Goal: Task Accomplishment & Management: Manage account settings

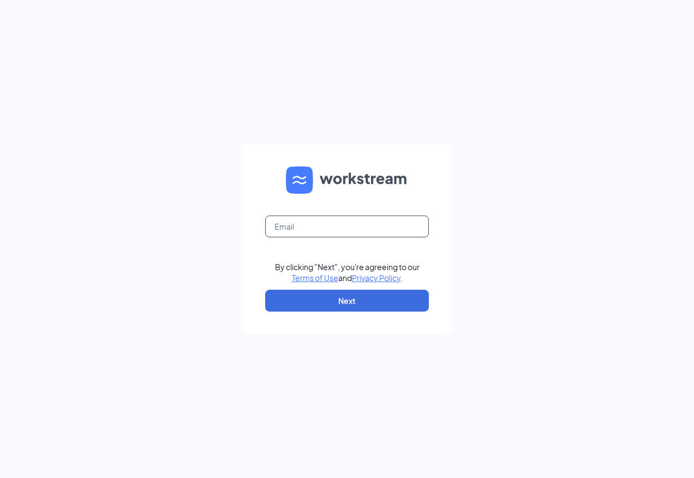
click at [284, 232] on input "text" at bounding box center [347, 227] width 164 height 22
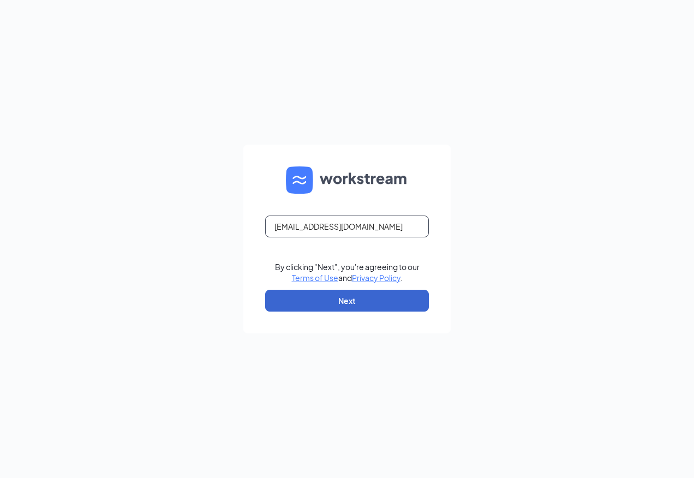
type input "rs030666@tacobell.com"
click at [313, 298] on button "Next" at bounding box center [347, 301] width 164 height 22
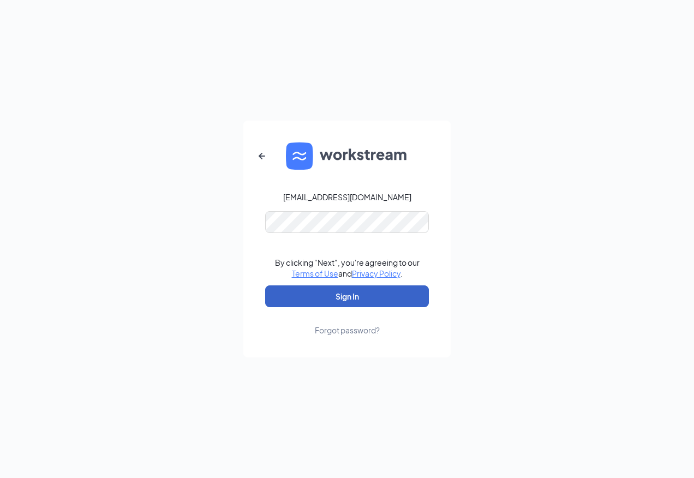
click at [368, 298] on button "Sign In" at bounding box center [347, 296] width 164 height 22
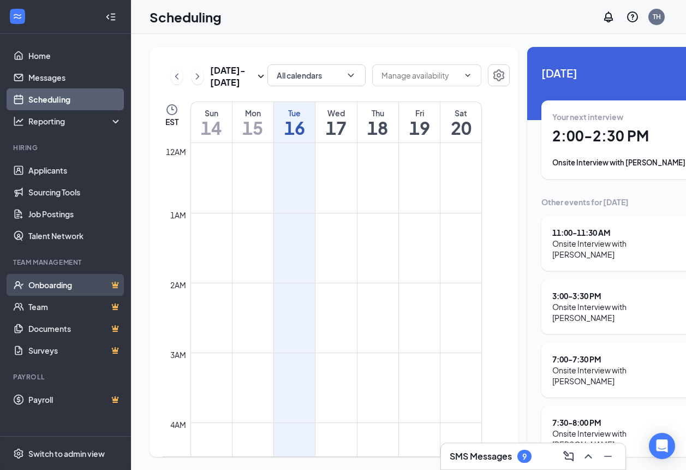
click at [43, 283] on link "Onboarding" at bounding box center [74, 285] width 93 height 22
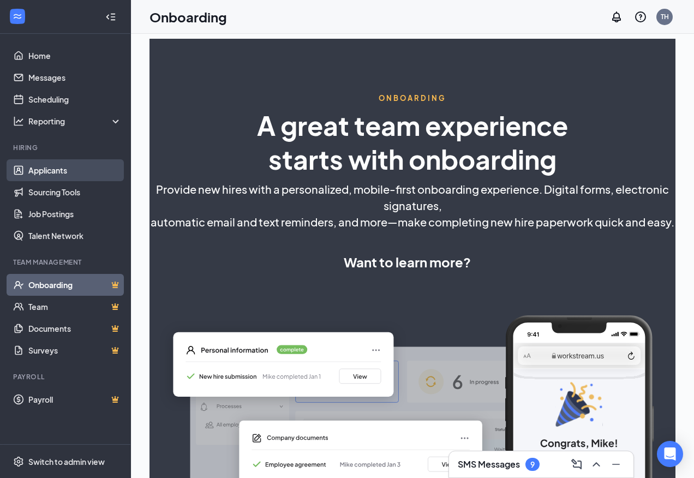
click at [59, 172] on link "Applicants" at bounding box center [74, 170] width 93 height 22
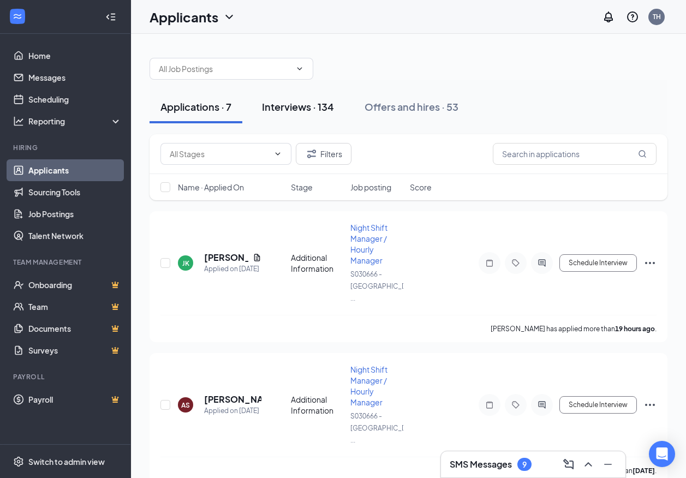
click at [297, 106] on div "Interviews · 134" at bounding box center [298, 107] width 72 height 14
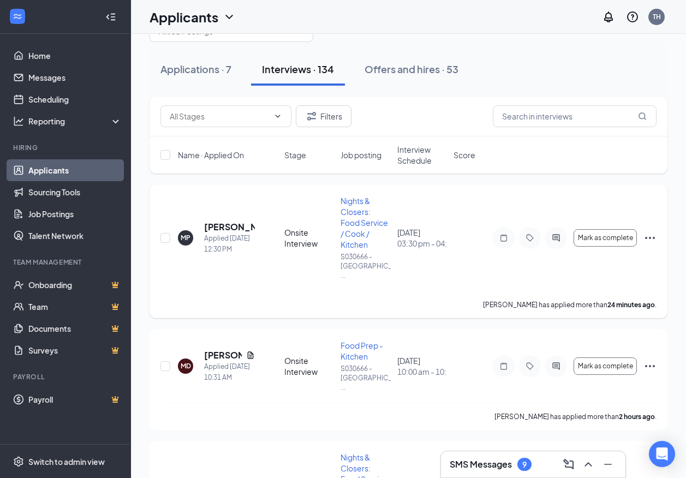
scroll to position [55, 0]
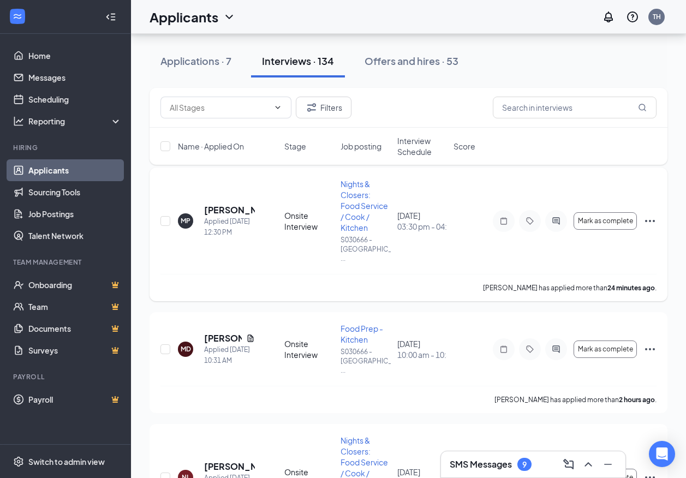
click at [650, 214] on icon "Ellipses" at bounding box center [649, 220] width 13 height 13
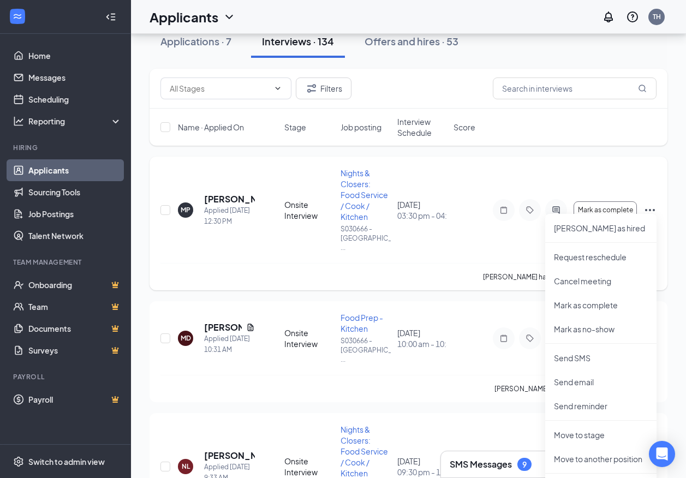
scroll to position [0, 0]
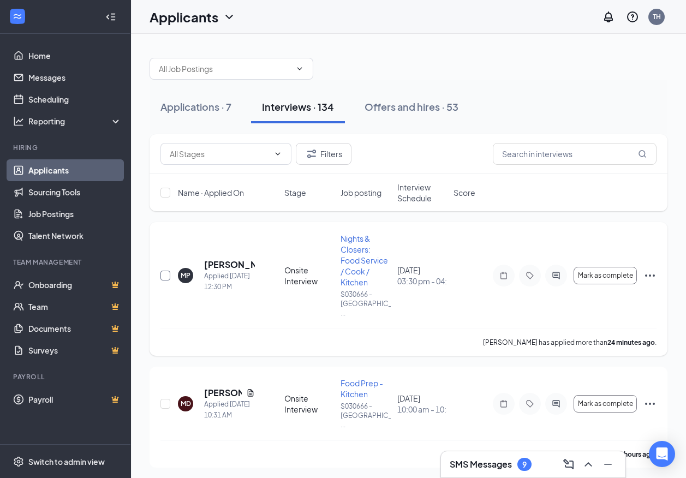
click at [160, 272] on div "MP [PERSON_NAME] Applied [DATE] 12:30 PM Onsite Interview Nights & Closers: Foo…" at bounding box center [408, 289] width 518 height 134
drag, startPoint x: 160, startPoint y: 272, endPoint x: 168, endPoint y: 273, distance: 7.8
click at [168, 273] on input "checkbox" at bounding box center [165, 276] width 10 height 10
checkbox input "true"
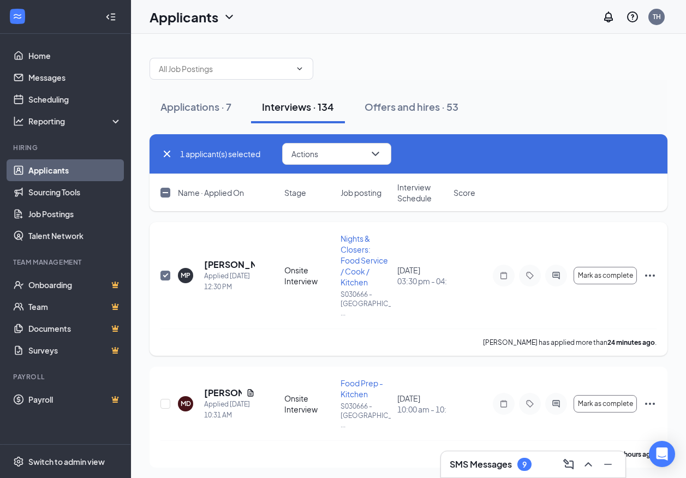
click at [648, 270] on icon "Ellipses" at bounding box center [649, 275] width 13 height 13
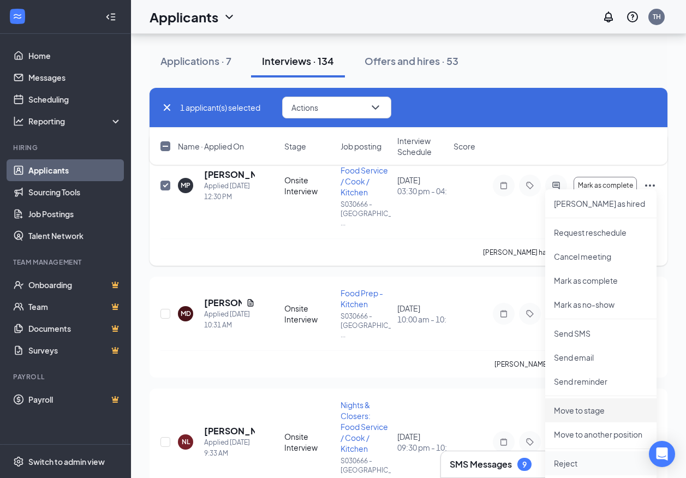
scroll to position [109, 0]
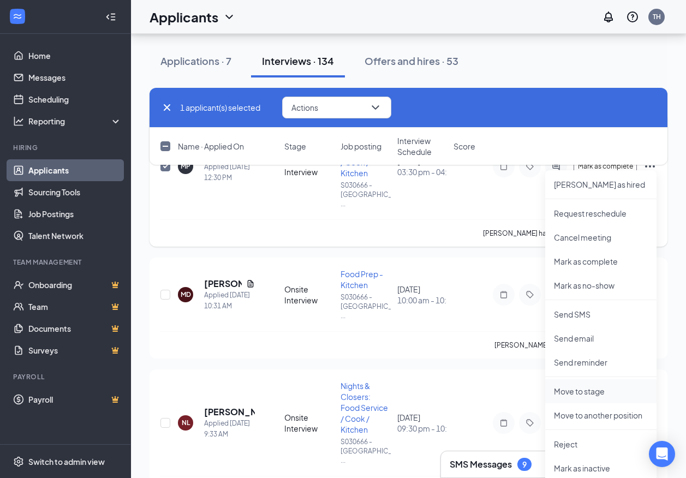
click at [588, 390] on p "Move to stage" at bounding box center [601, 391] width 94 height 11
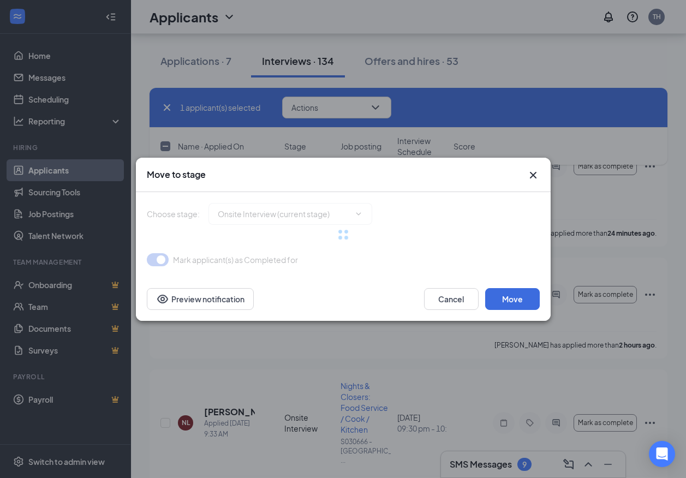
type input "Hiring Complete (final stage)"
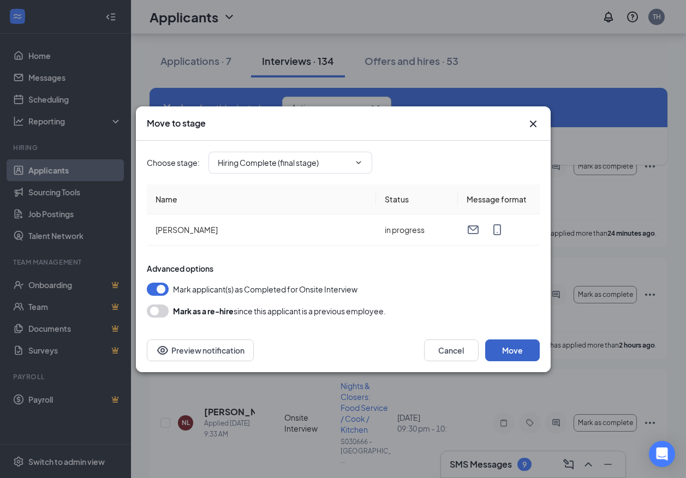
click at [507, 349] on button "Move" at bounding box center [512, 350] width 55 height 22
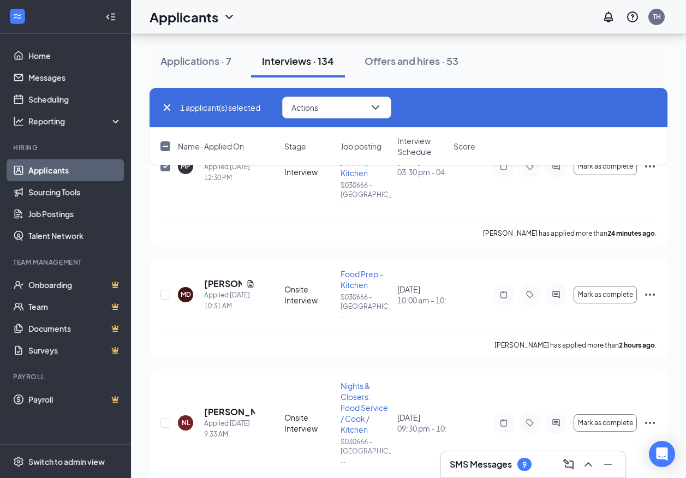
checkbox input "false"
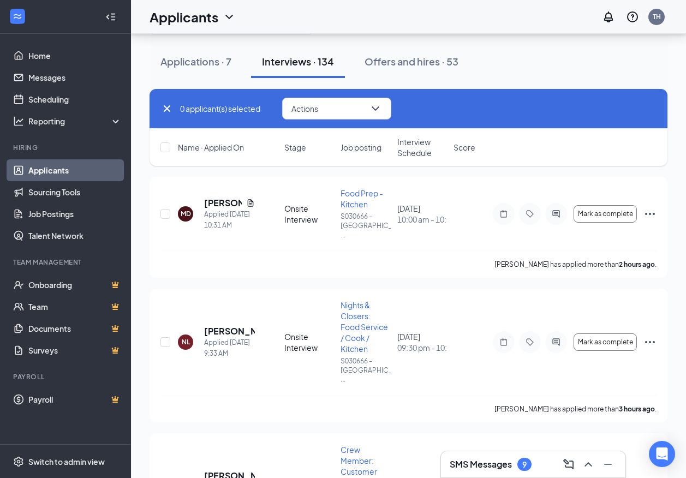
scroll to position [0, 0]
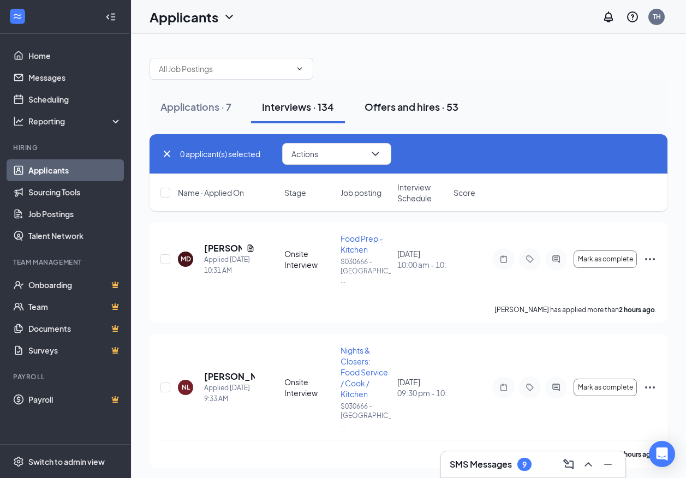
click at [421, 107] on div "Offers and hires · 53" at bounding box center [411, 107] width 94 height 14
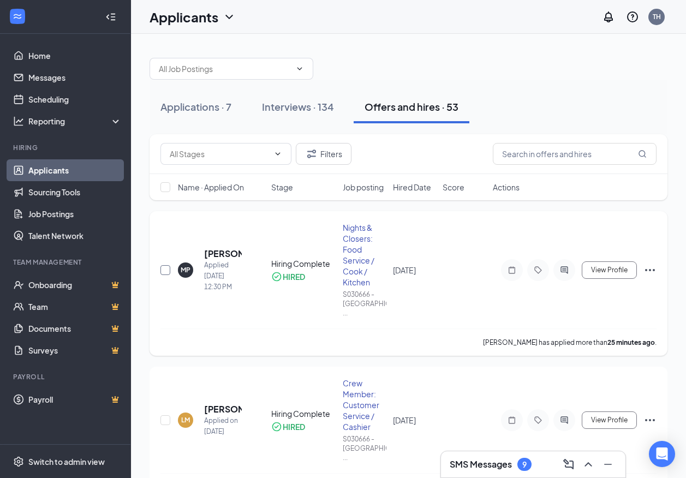
click at [167, 267] on input "checkbox" at bounding box center [165, 270] width 10 height 10
checkbox input "true"
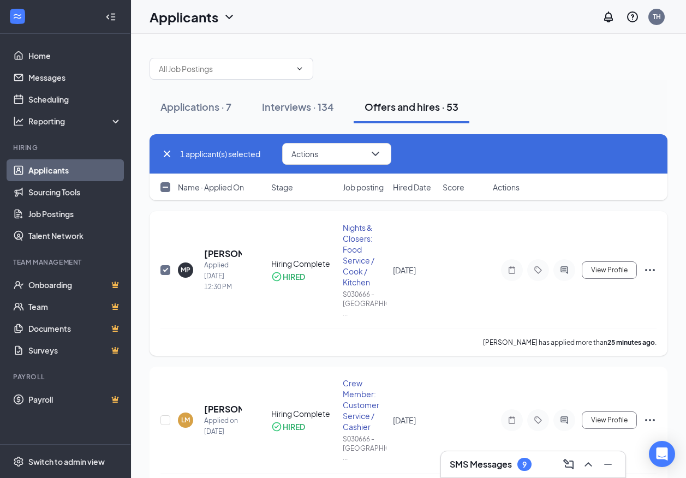
click at [649, 266] on icon "Ellipses" at bounding box center [649, 270] width 13 height 13
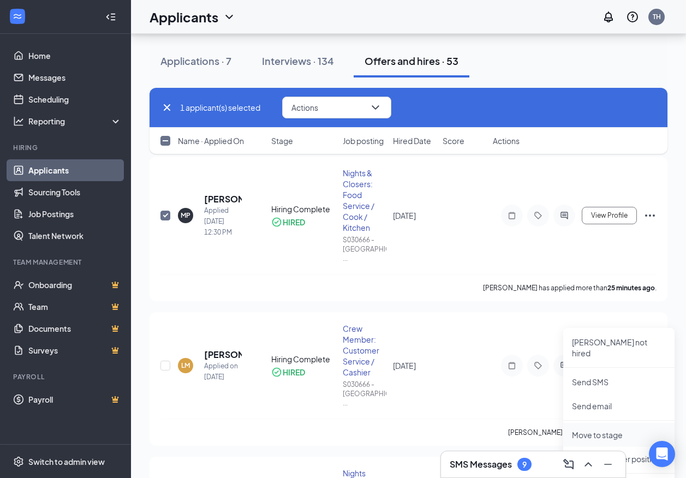
scroll to position [109, 0]
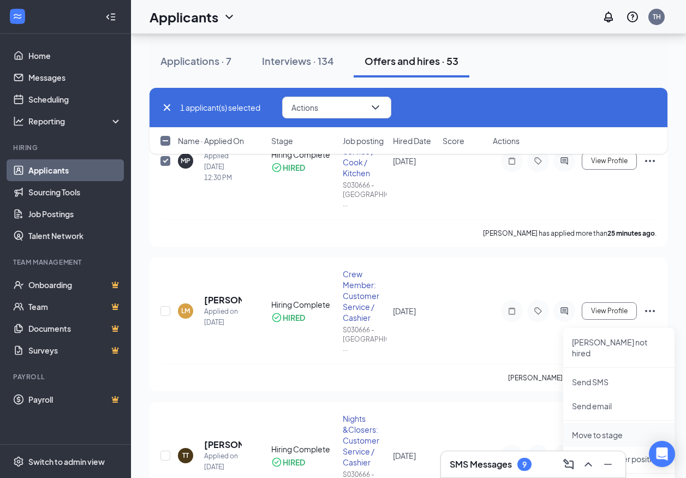
click at [604, 429] on p "Move to stage" at bounding box center [619, 434] width 94 height 11
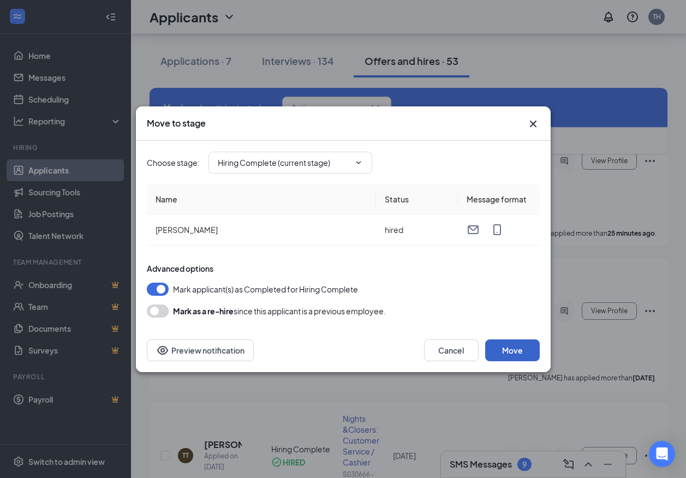
click at [521, 351] on button "Move" at bounding box center [512, 350] width 55 height 22
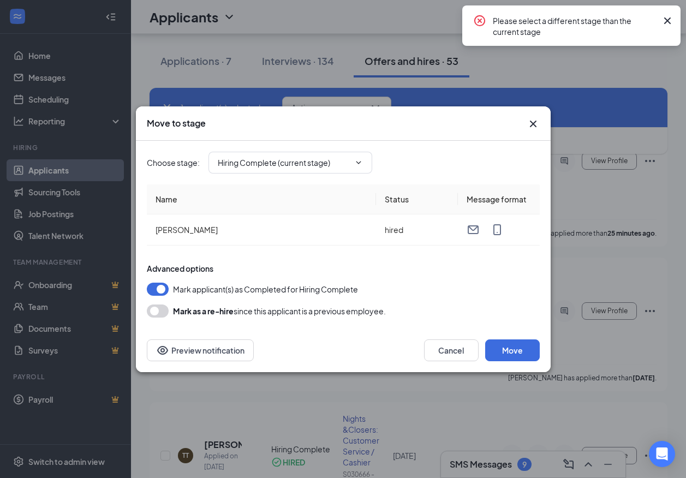
click at [529, 125] on icon "Cross" at bounding box center [533, 123] width 13 height 13
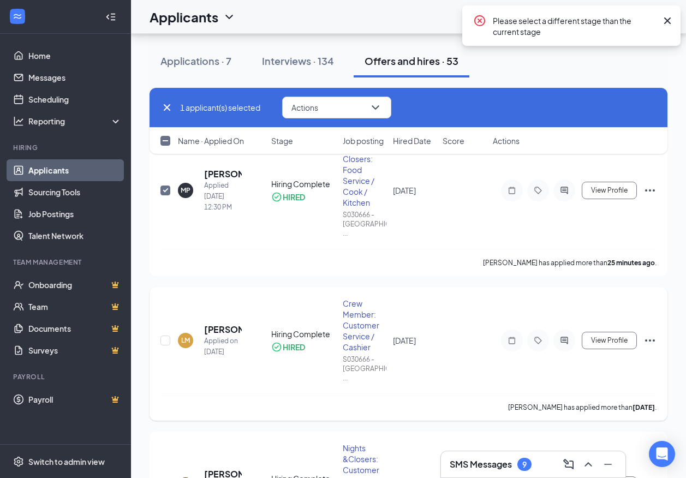
scroll to position [0, 0]
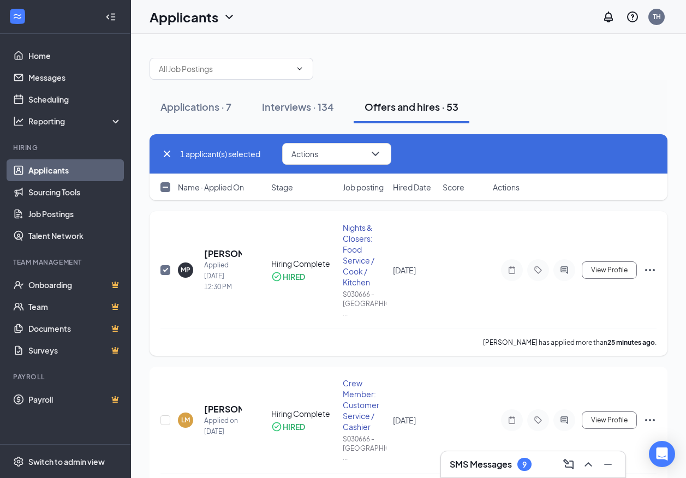
click at [645, 266] on icon "Ellipses" at bounding box center [649, 270] width 13 height 13
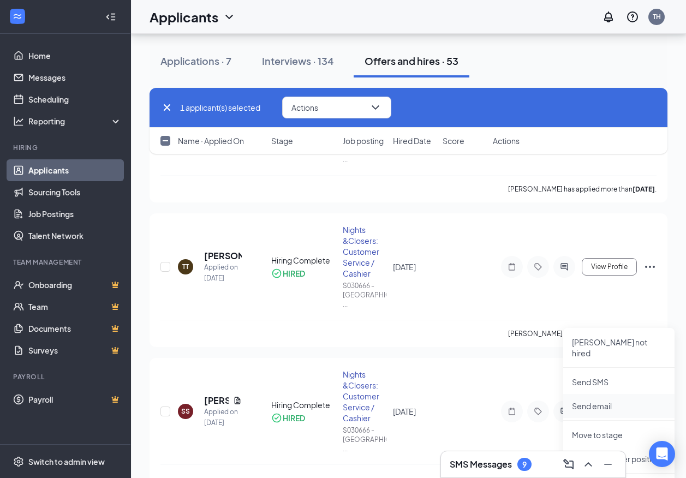
scroll to position [273, 0]
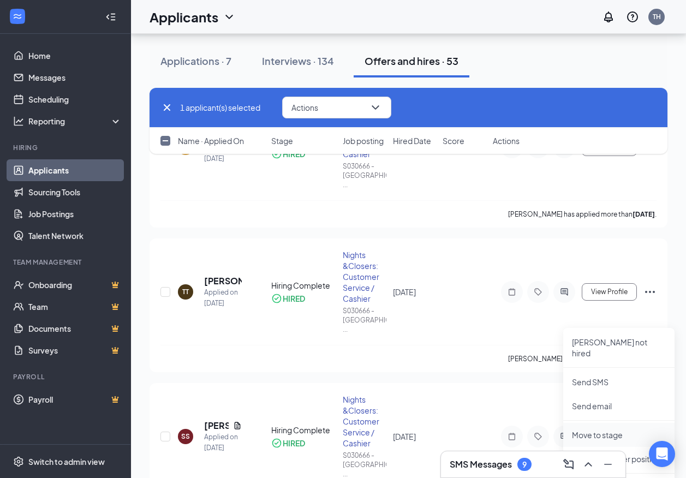
click at [606, 429] on p "Move to stage" at bounding box center [619, 434] width 94 height 11
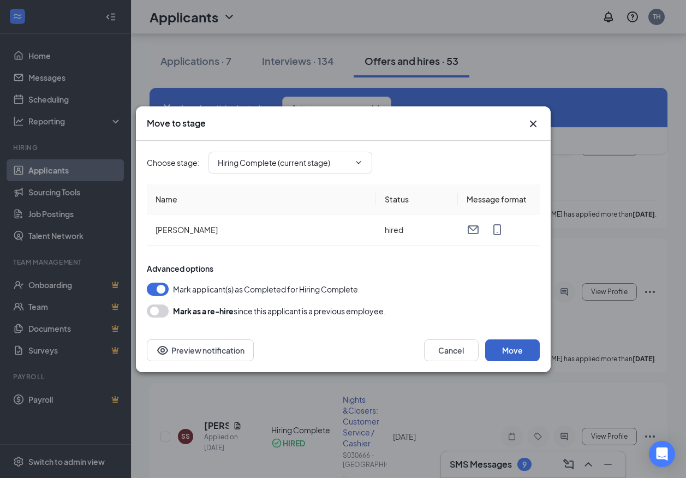
click at [522, 354] on button "Move" at bounding box center [512, 350] width 55 height 22
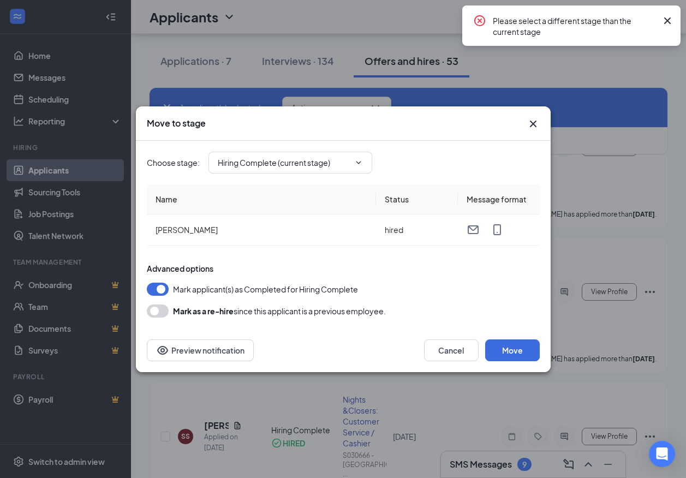
click at [672, 16] on icon "Cross" at bounding box center [667, 20] width 13 height 13
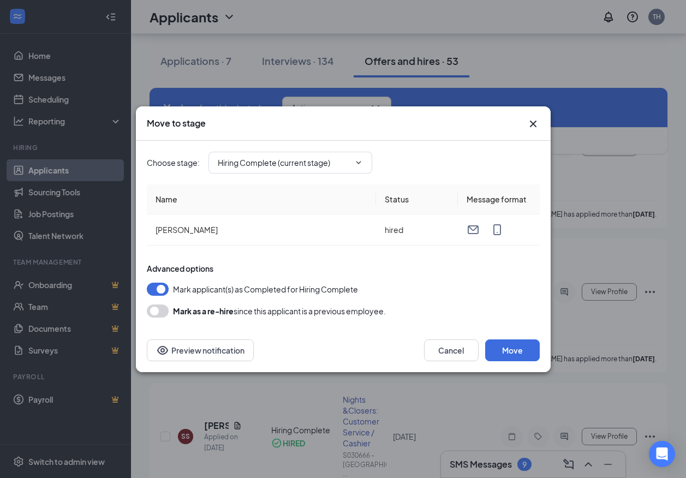
click at [535, 122] on icon "Cross" at bounding box center [532, 123] width 7 height 7
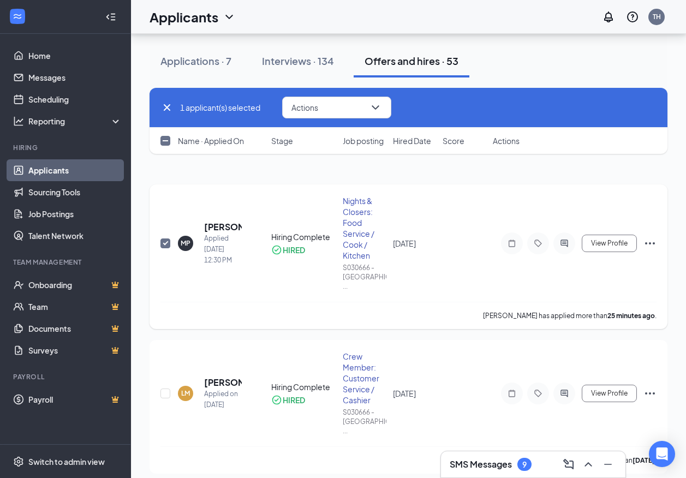
scroll to position [0, 0]
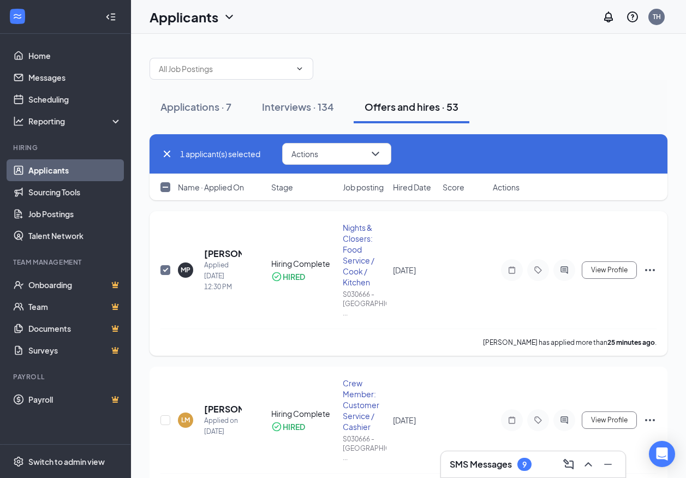
click at [649, 267] on icon "Ellipses" at bounding box center [649, 270] width 13 height 13
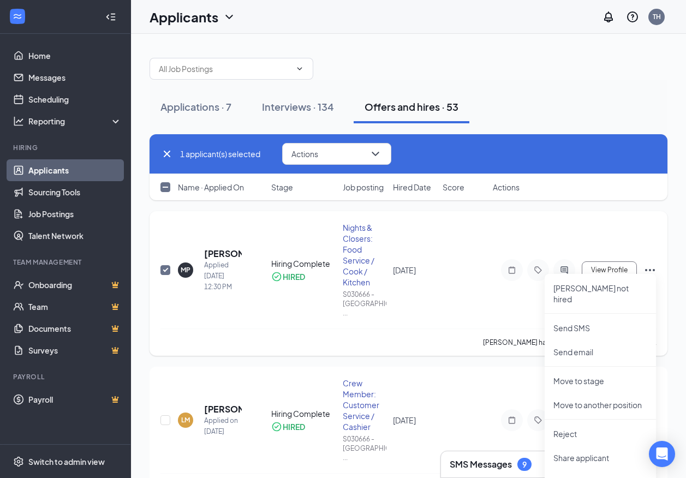
click at [654, 267] on icon "Ellipses" at bounding box center [649, 270] width 13 height 13
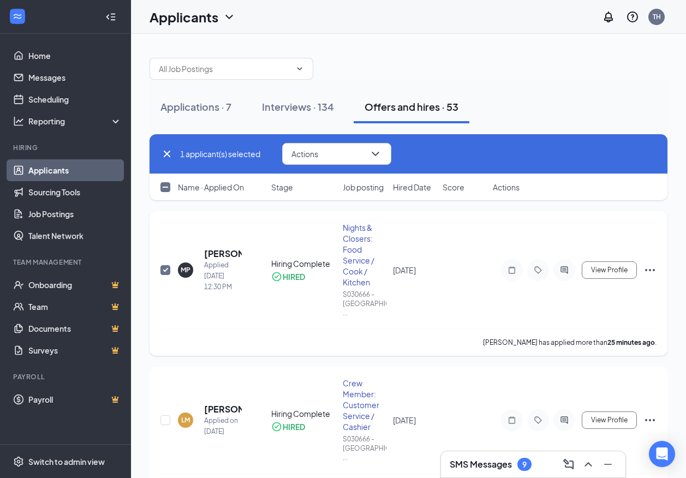
click at [651, 266] on icon "Ellipses" at bounding box center [649, 270] width 13 height 13
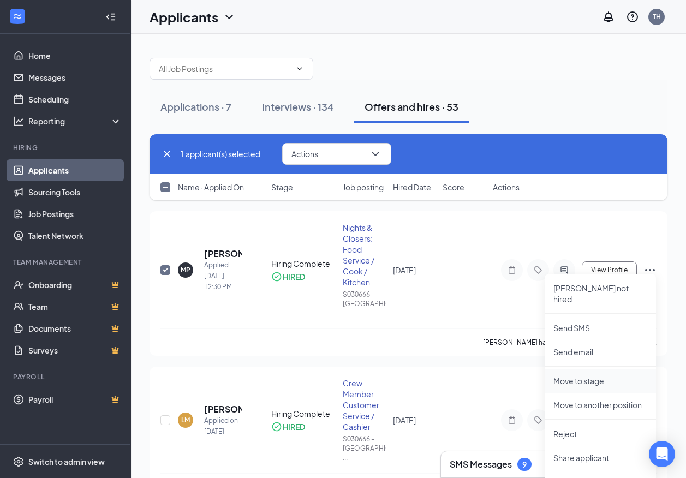
click at [587, 375] on p "Move to stage" at bounding box center [600, 380] width 94 height 11
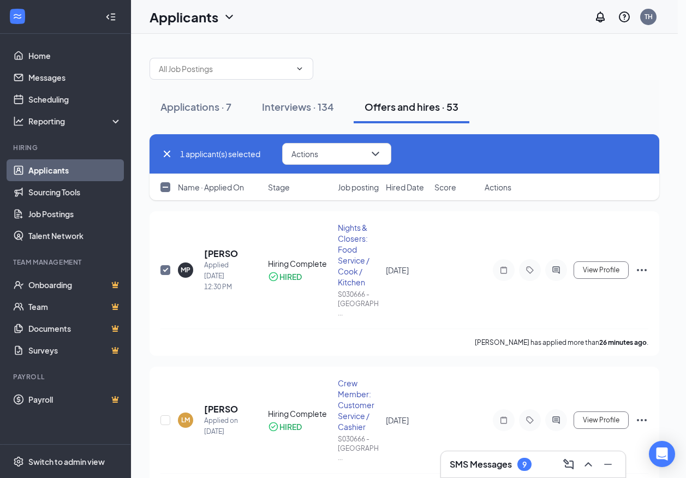
type input "Hiring Complete (current stage)"
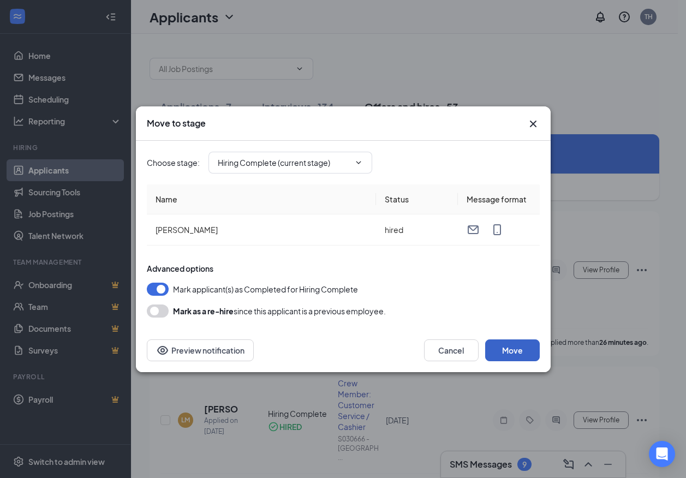
click at [509, 359] on button "Move" at bounding box center [512, 350] width 55 height 22
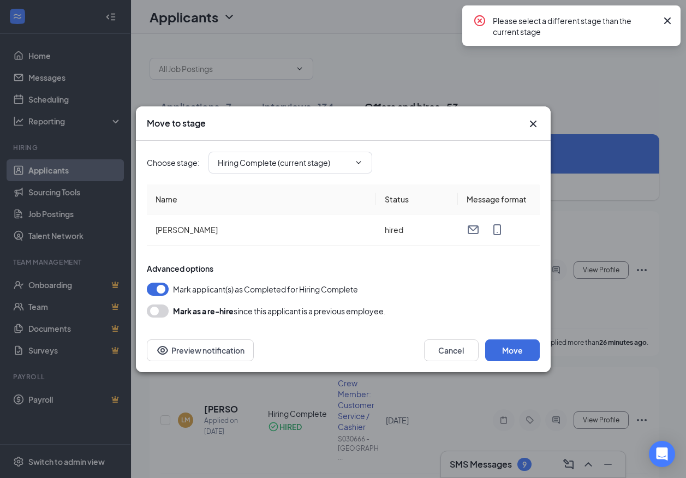
click at [667, 23] on icon "Cross" at bounding box center [667, 20] width 13 height 13
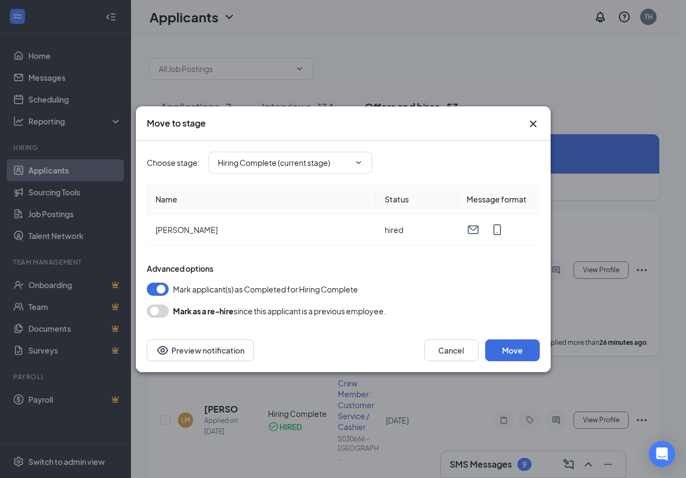
drag, startPoint x: 535, startPoint y: 122, endPoint x: 421, endPoint y: 225, distance: 154.1
click at [535, 122] on icon "Cross" at bounding box center [532, 123] width 7 height 7
